Goal: Task Accomplishment & Management: Use online tool/utility

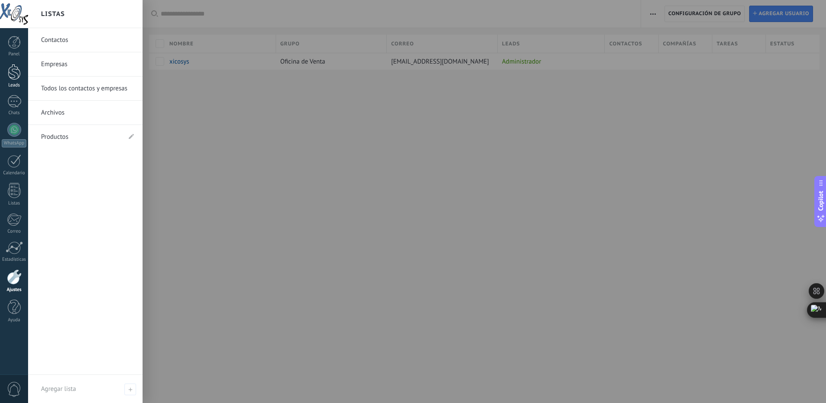
click at [16, 80] on link "Leads" at bounding box center [14, 76] width 28 height 24
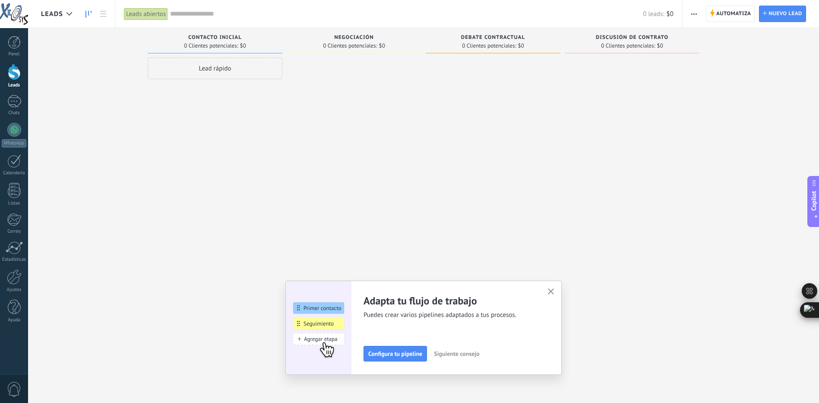
click at [557, 297] on button "button" at bounding box center [551, 292] width 11 height 12
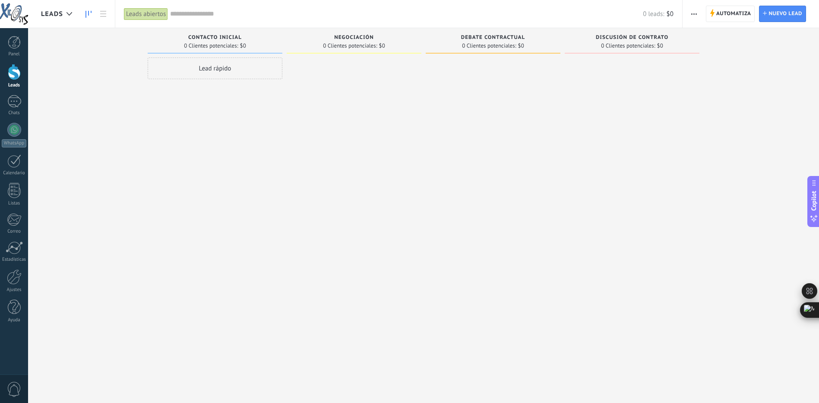
click at [279, 109] on div "Lead rápido" at bounding box center [215, 202] width 135 height 290
click at [10, 108] on link "Chats" at bounding box center [14, 105] width 28 height 21
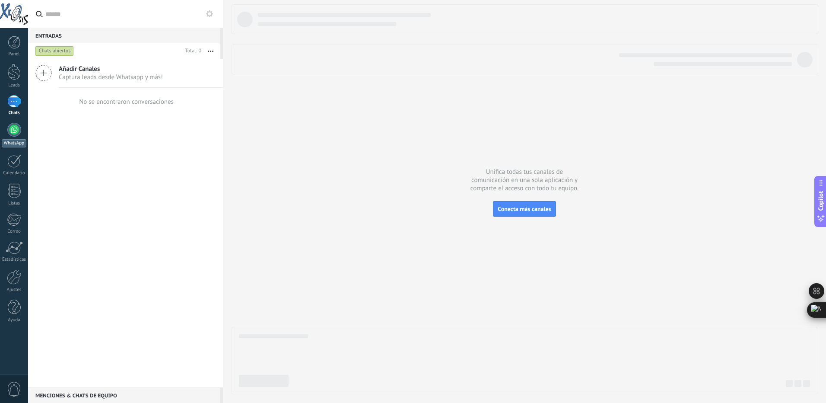
click at [14, 133] on div at bounding box center [14, 130] width 14 height 14
